Goal: Task Accomplishment & Management: Use online tool/utility

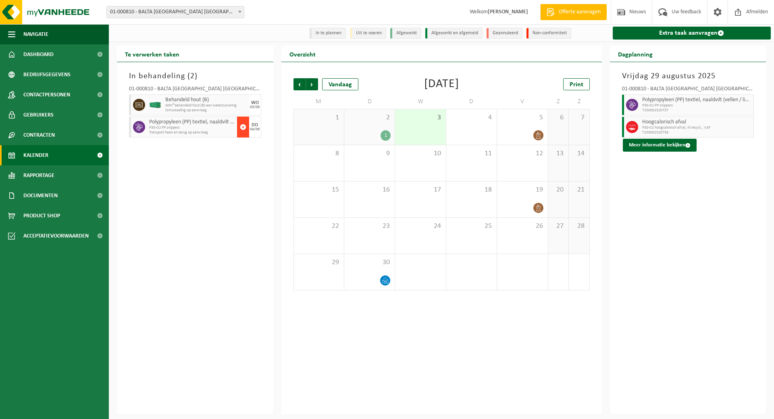
click at [243, 126] on span "button" at bounding box center [243, 127] width 6 height 16
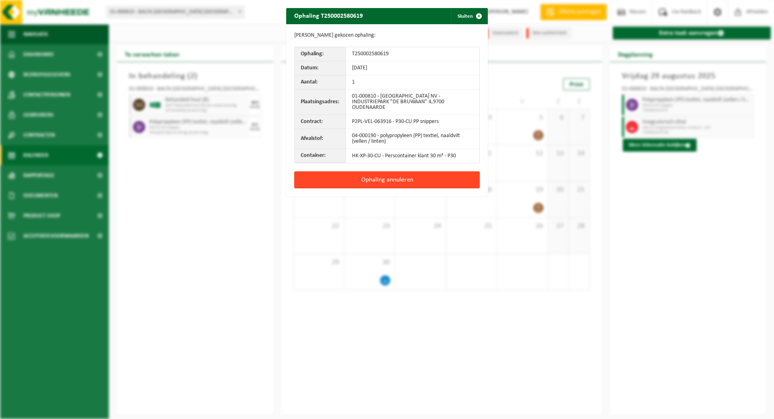
click at [371, 180] on button "Ophaling annuleren" at bounding box center [386, 179] width 185 height 17
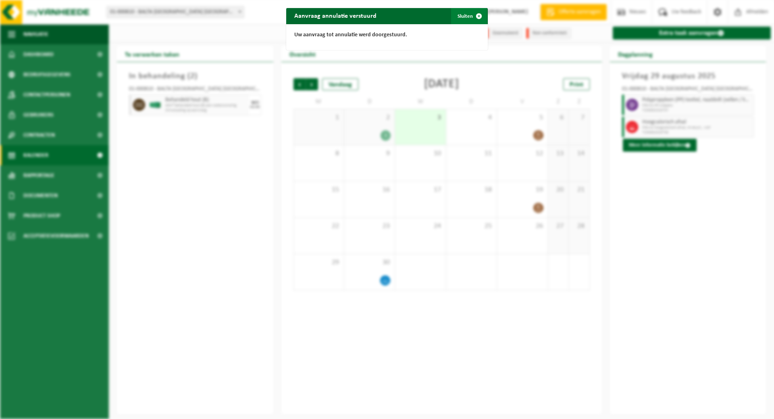
click at [463, 14] on button "Sluiten" at bounding box center [469, 16] width 36 height 16
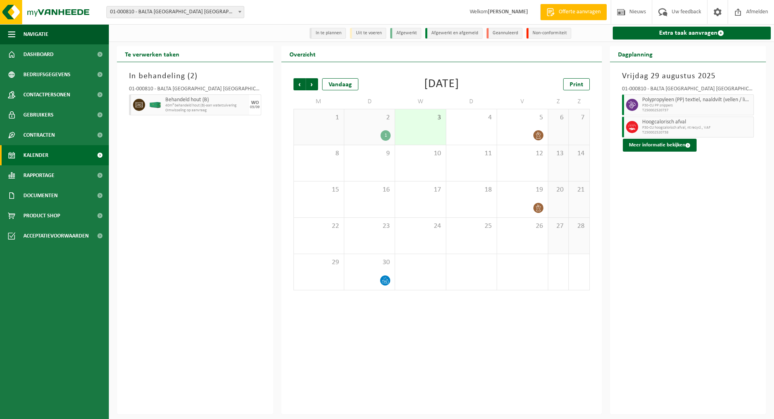
click at [55, 155] on link "Kalender" at bounding box center [54, 155] width 109 height 20
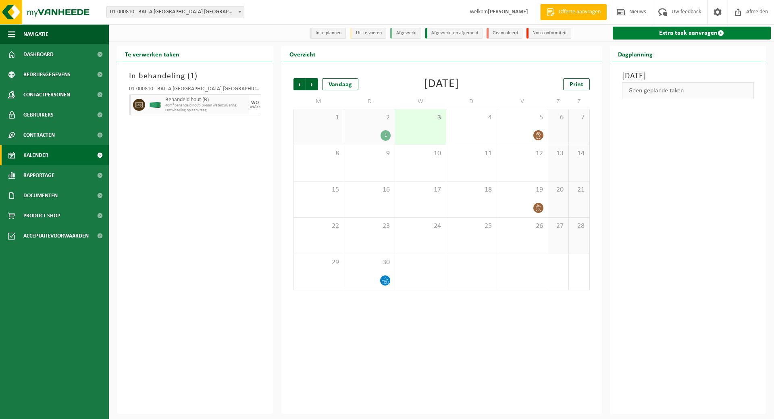
click at [686, 33] on link "Extra taak aanvragen" at bounding box center [691, 33] width 158 height 13
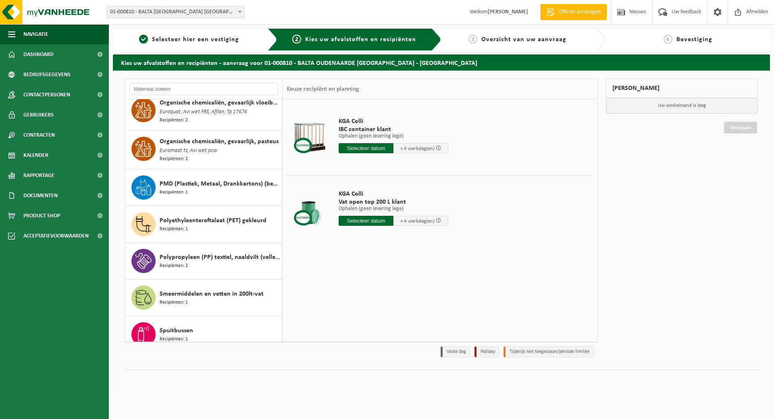
scroll to position [645, 0]
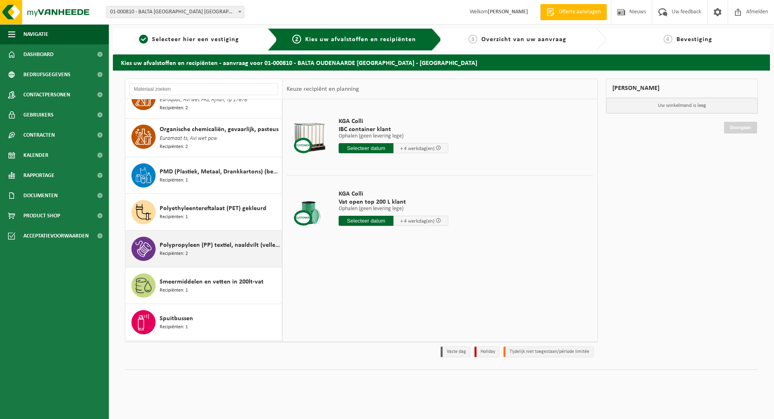
click at [218, 245] on span "Polypropyleen (PP) textiel, naaldvilt (vellen / linten)" at bounding box center [220, 245] width 120 height 10
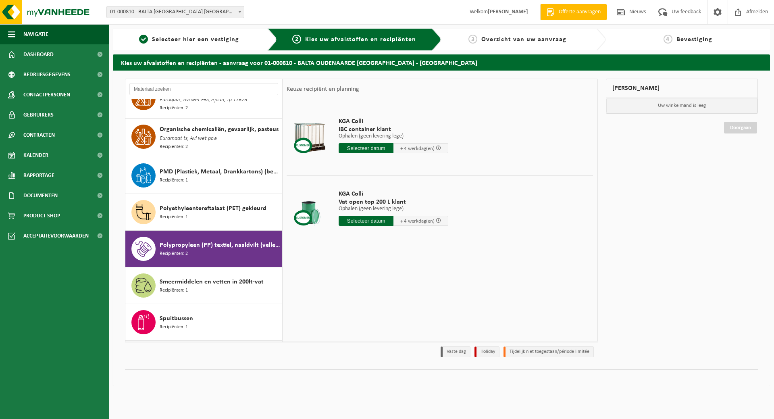
scroll to position [751, 0]
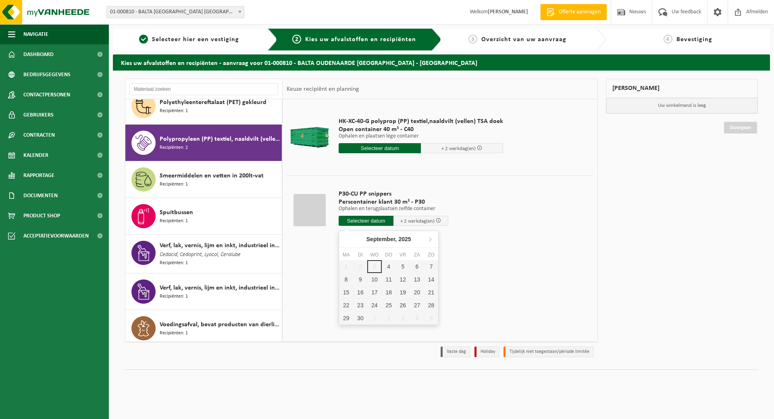
click at [355, 218] on input "text" at bounding box center [365, 221] width 55 height 10
click at [347, 278] on div "8" at bounding box center [346, 279] width 14 height 13
type input "Van 2025-09-08"
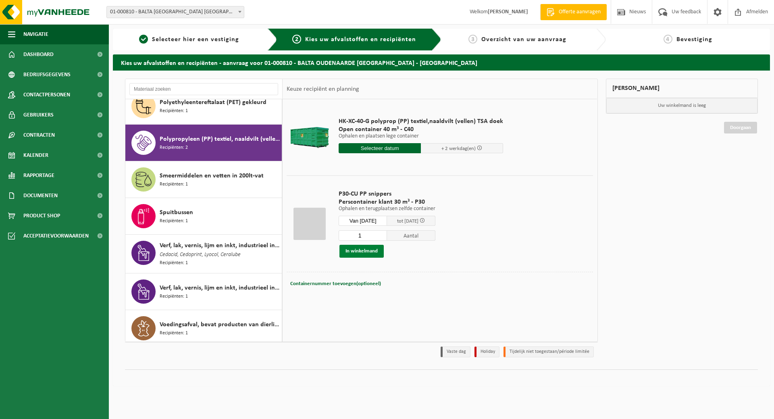
click at [370, 248] on button "In winkelmand" at bounding box center [361, 251] width 44 height 13
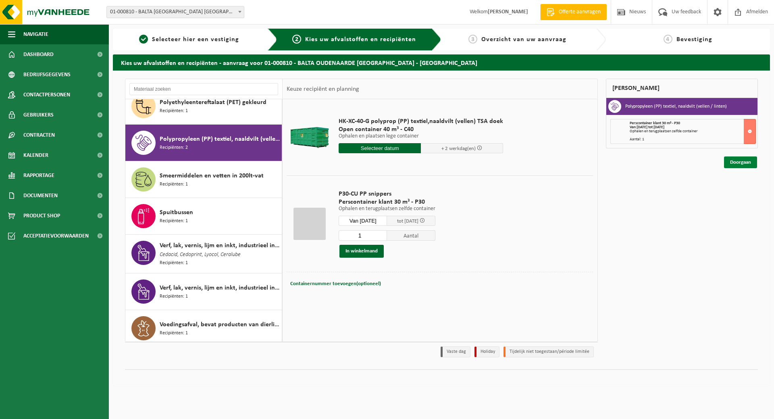
click at [740, 158] on link "Doorgaan" at bounding box center [740, 162] width 33 height 12
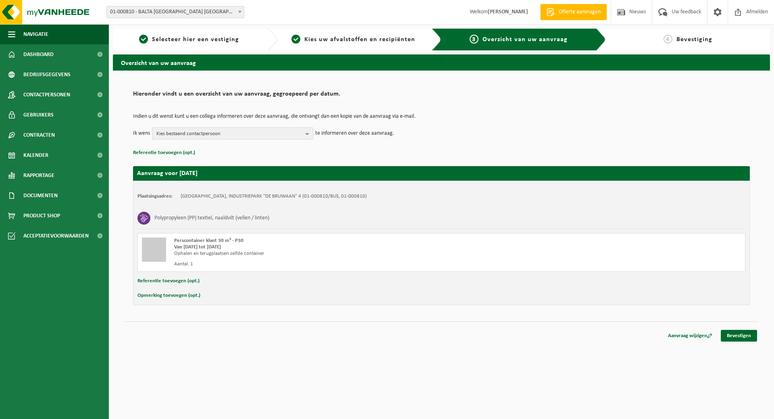
click at [307, 131] on b "button" at bounding box center [308, 133] width 7 height 11
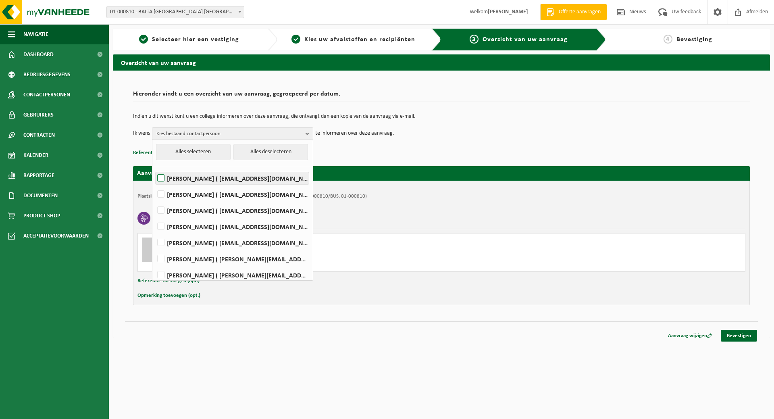
click at [260, 176] on label "Dary Cnockaert ( dary.cnockaert@baltagroup.com )" at bounding box center [232, 178] width 153 height 12
click at [154, 168] on input "Dary Cnockaert ( dary.cnockaert@baltagroup.com )" at bounding box center [154, 168] width 0 height 0
checkbox input "true"
click at [256, 207] on label "MARGA DUJARDIN ( marga.dujardin@baltagroup.com )" at bounding box center [232, 210] width 153 height 12
click at [154, 200] on input "MARGA DUJARDIN ( marga.dujardin@baltagroup.com )" at bounding box center [154, 200] width 0 height 0
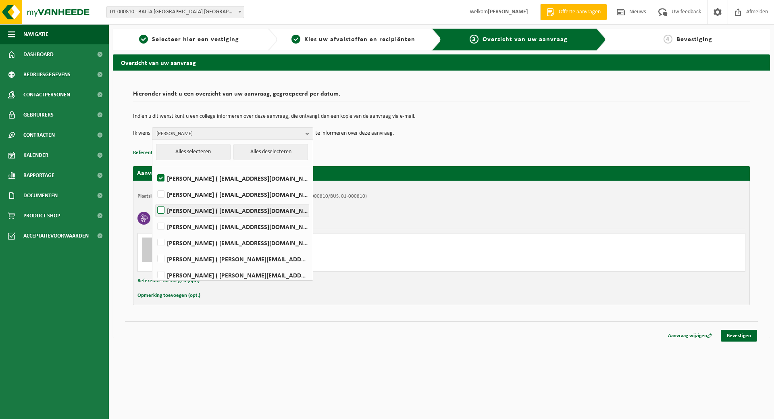
checkbox input "true"
click at [254, 226] on label "Jasmien Pieters ( jasmien.pieters@baltagroup.com )" at bounding box center [232, 226] width 153 height 12
click at [154, 216] on input "Jasmien Pieters ( jasmien.pieters@baltagroup.com )" at bounding box center [154, 216] width 0 height 0
checkbox input "true"
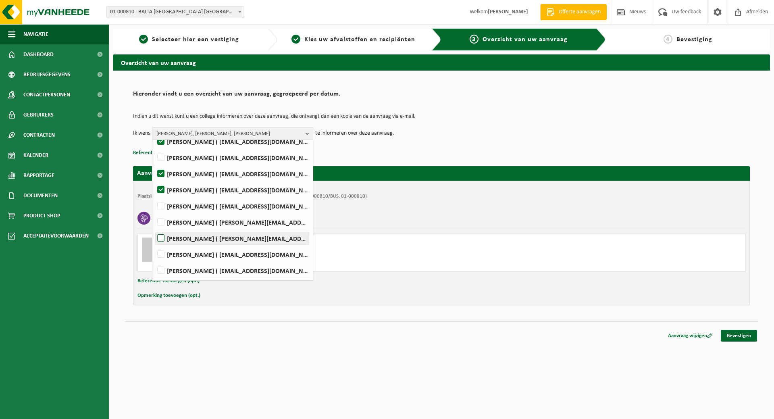
click at [261, 235] on label "Jonas Vandefonteyne ( jonas.vandefonteyne@captiqs.com )" at bounding box center [232, 238] width 153 height 12
click at [154, 228] on input "Jonas Vandefonteyne ( jonas.vandefonteyne@captiqs.com )" at bounding box center [154, 228] width 0 height 0
checkbox input "true"
click at [279, 272] on label "Koen Windels ( koen.windels@baltagroup.com )" at bounding box center [232, 270] width 153 height 12
click at [154, 260] on input "Koen Windels ( koen.windels@baltagroup.com )" at bounding box center [154, 260] width 0 height 0
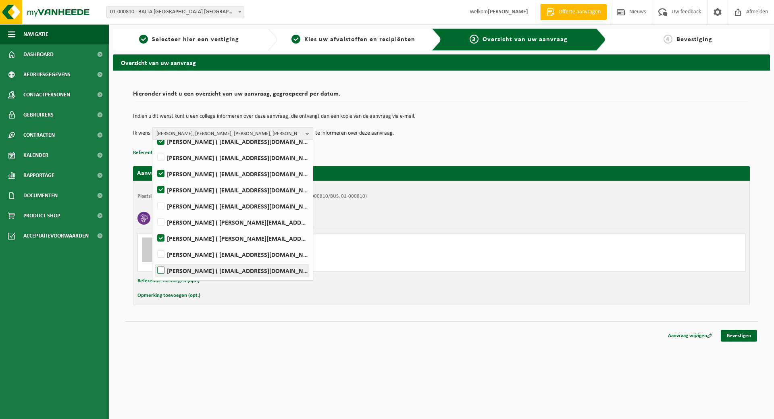
checkbox input "true"
click at [740, 333] on link "Bevestigen" at bounding box center [738, 336] width 36 height 12
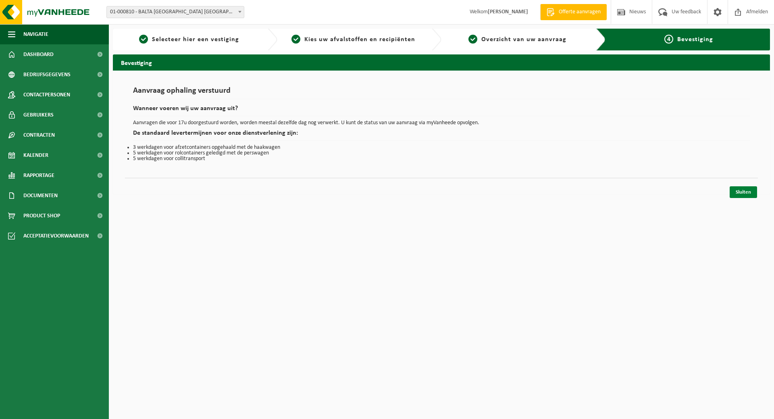
click at [741, 193] on link "Sluiten" at bounding box center [742, 192] width 27 height 12
